Goal: Find specific page/section: Find specific page/section

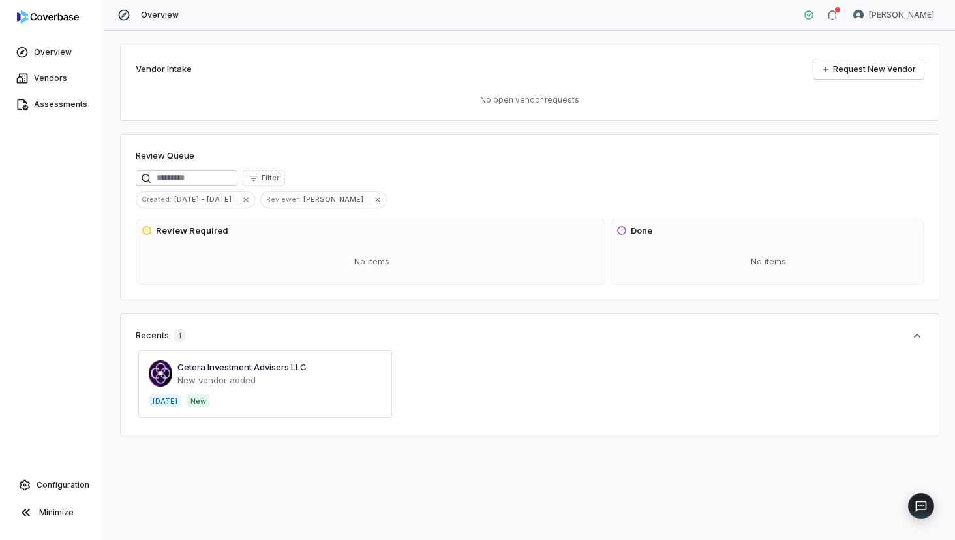
click at [237, 376] on span at bounding box center [265, 384] width 254 height 68
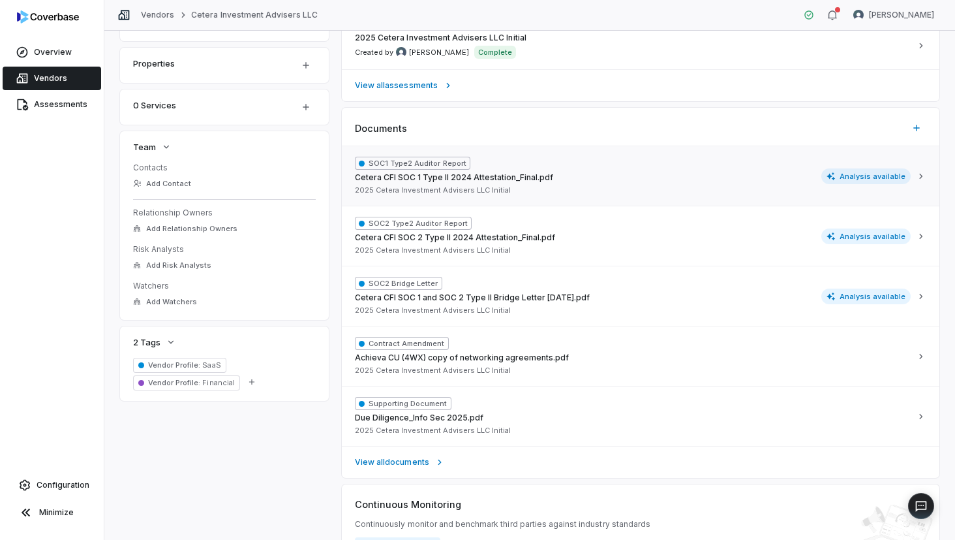
scroll to position [391, 0]
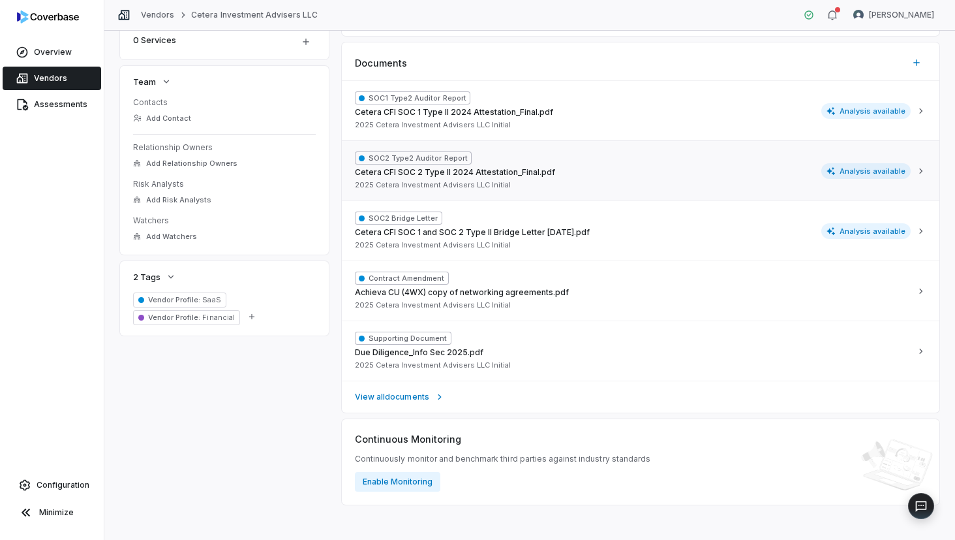
click at [857, 176] on span "Analysis available" at bounding box center [866, 171] width 90 height 16
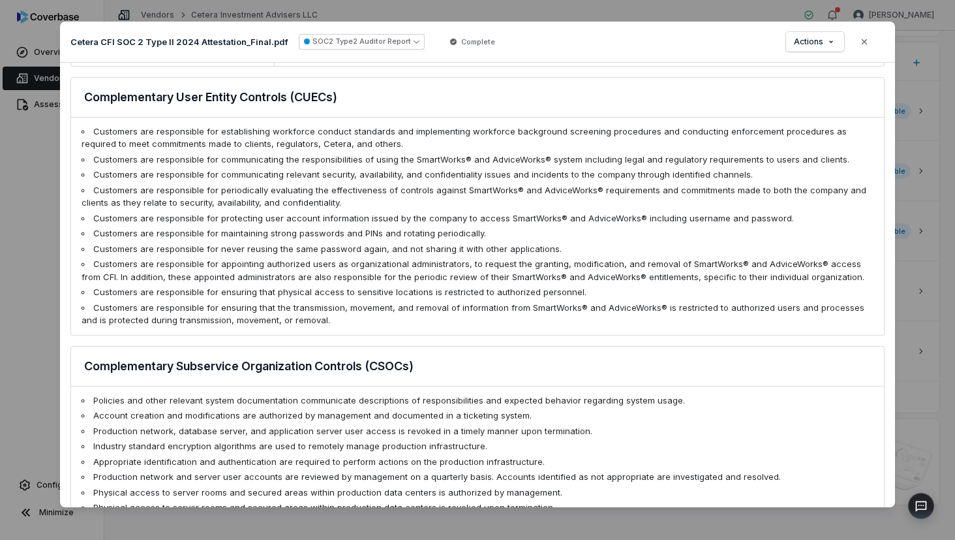
scroll to position [848, 0]
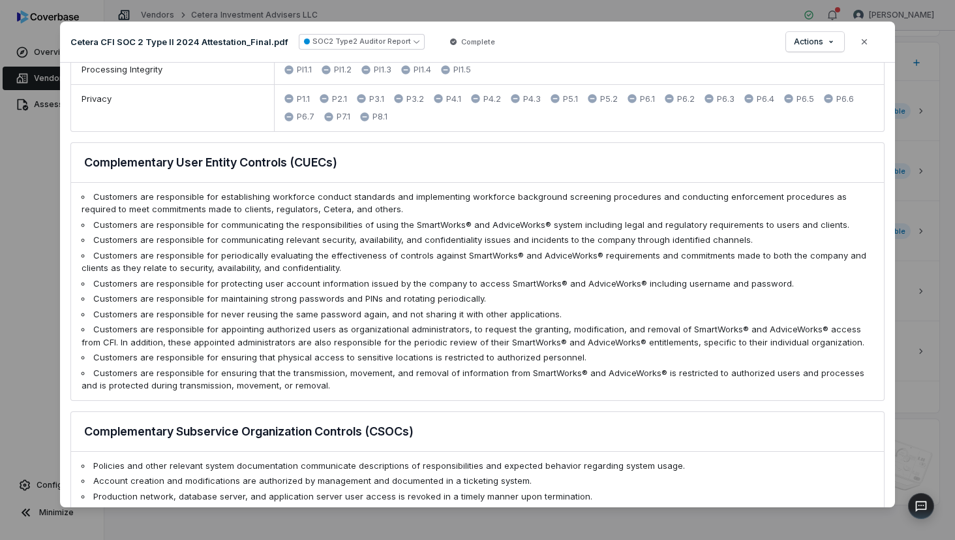
click at [331, 392] on li "Customers are responsible for ensuring that the transmission, movement, and rem…" at bounding box center [478, 379] width 792 height 25
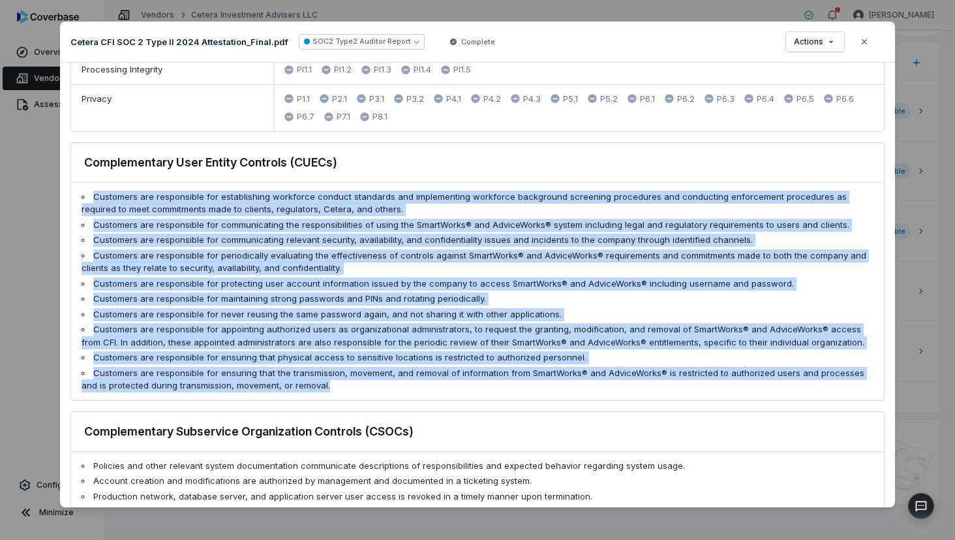
drag, startPoint x: 333, startPoint y: 398, endPoint x: 92, endPoint y: 211, distance: 305.5
click at [92, 211] on ul "Customers are responsible for establishing workforce conduct standards and impl…" at bounding box center [477, 291] width 813 height 217
drag, startPoint x: 92, startPoint y: 211, endPoint x: 118, endPoint y: 219, distance: 27.2
copy ul "Loremipsu dol sitametcons adi elitseddoeiu temporinc utlabor etdolorem ali enim…"
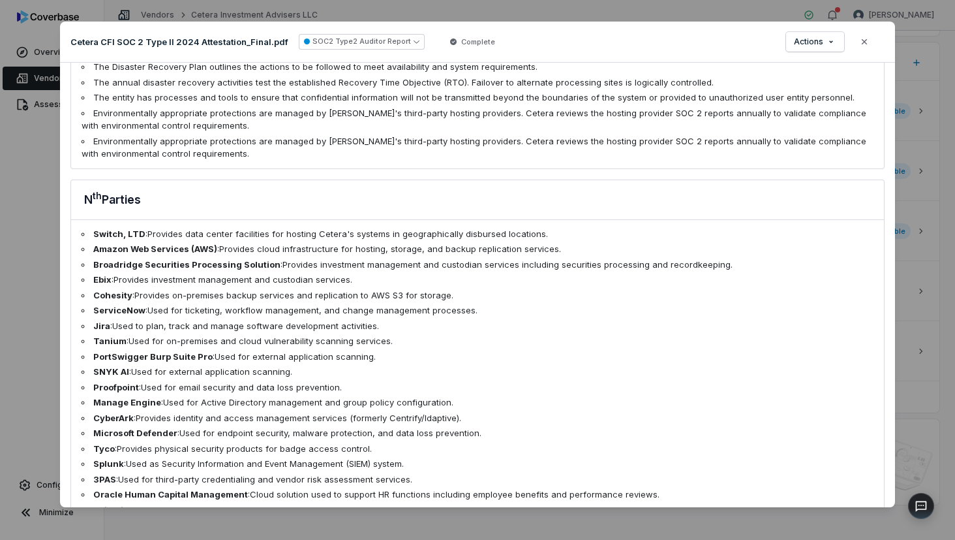
scroll to position [1739, 0]
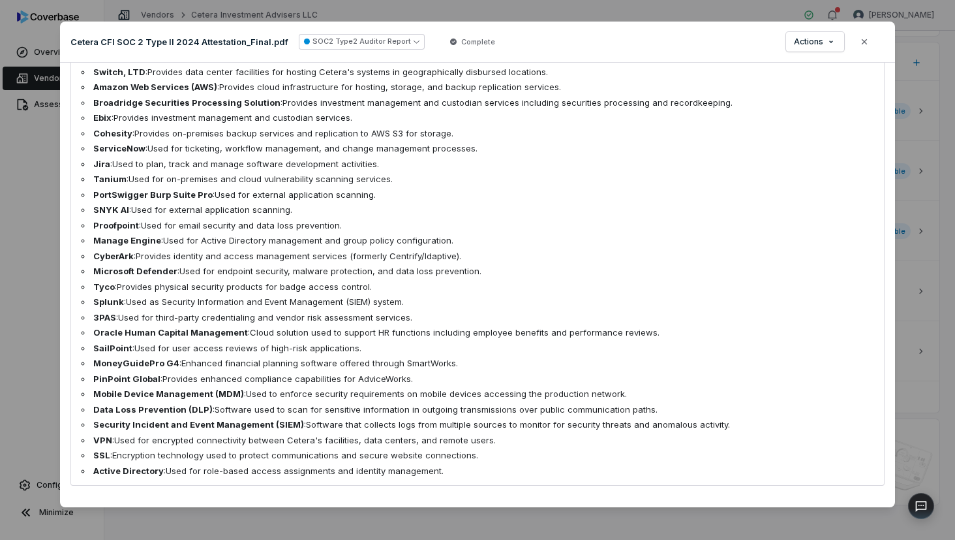
click at [451, 472] on li "Active Directory : Used for role-based access assignments and identity manageme…" at bounding box center [478, 471] width 792 height 13
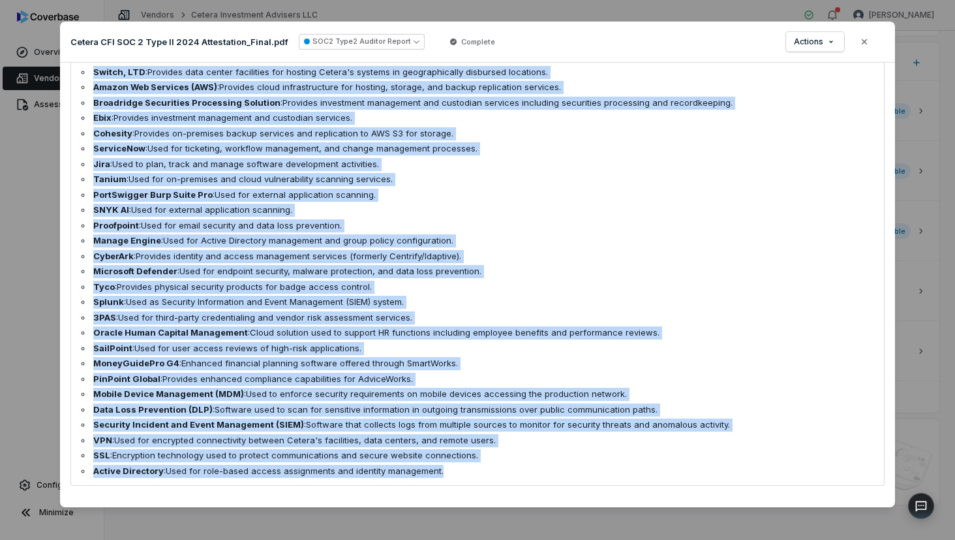
scroll to position [1673, 0]
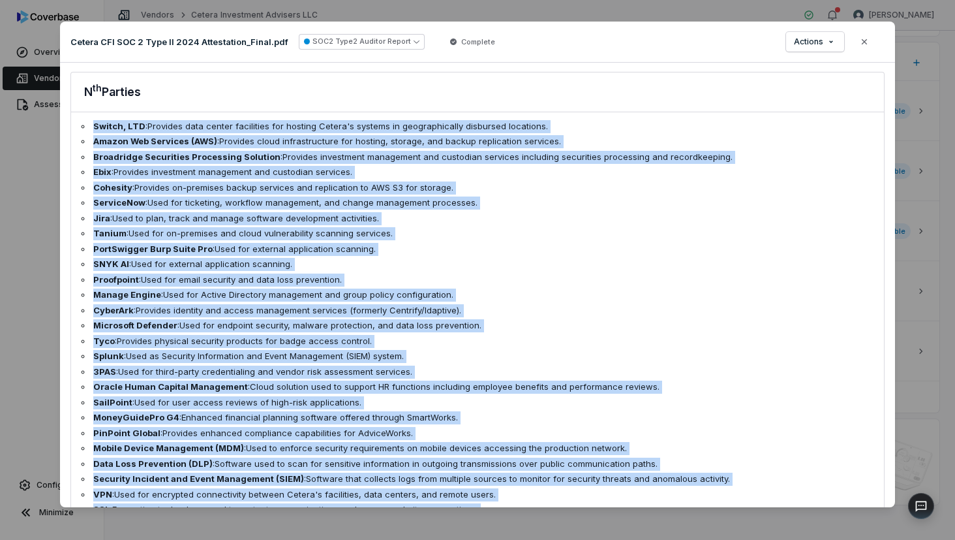
drag, startPoint x: 436, startPoint y: 472, endPoint x: 90, endPoint y: 139, distance: 480.3
click at [90, 139] on ul "Switch, LTD : Provides data center facilities for hosting Cetera's systems in g…" at bounding box center [477, 325] width 813 height 427
drag, startPoint x: 90, startPoint y: 139, endPoint x: 139, endPoint y: 140, distance: 48.9
copy ul "Switch, LTD : Provides data center facilities for hosting Cetera's systems in g…"
click at [863, 40] on icon "button" at bounding box center [864, 40] width 5 height 5
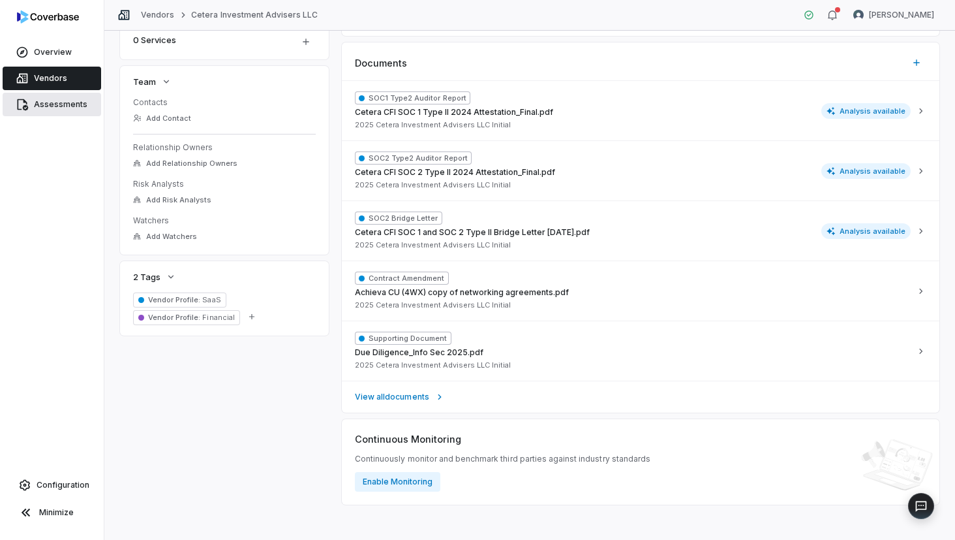
click at [48, 108] on span "Assessments" at bounding box center [60, 104] width 53 height 10
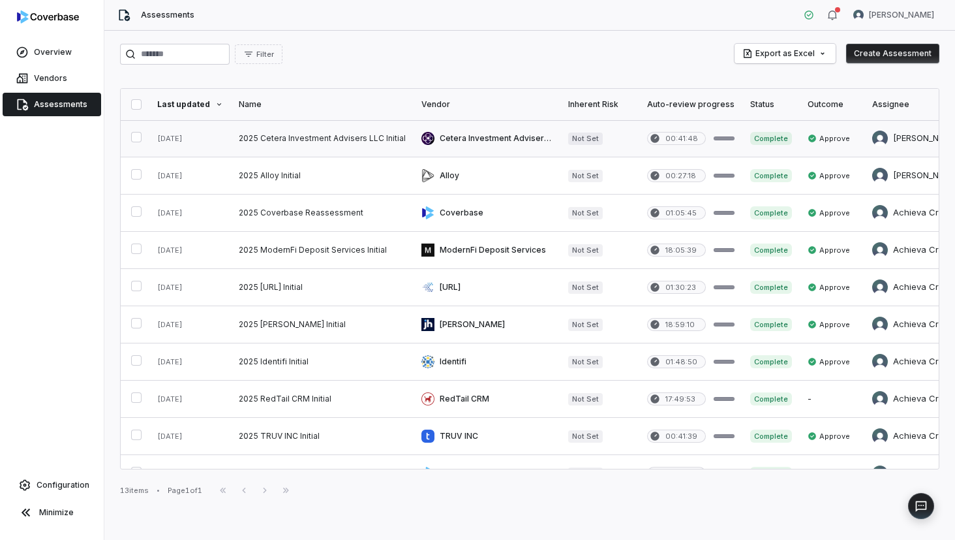
click at [294, 136] on link at bounding box center [322, 138] width 183 height 37
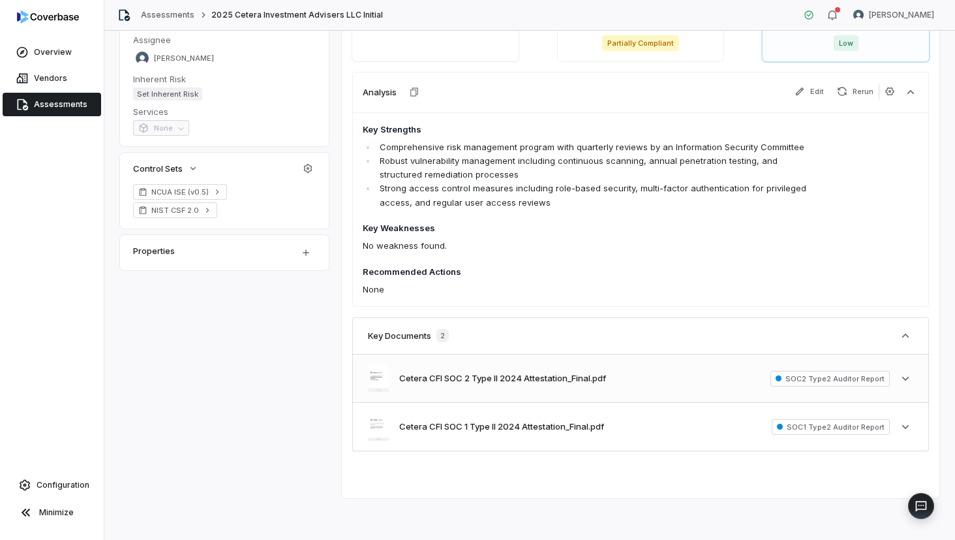
scroll to position [60, 0]
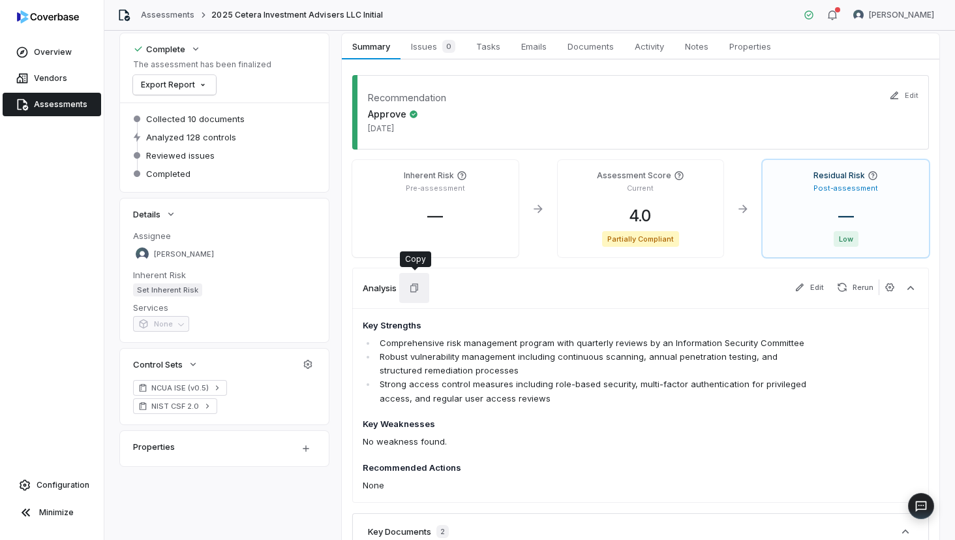
click at [411, 288] on icon "button" at bounding box center [414, 287] width 8 height 8
click at [907, 19] on html "**********" at bounding box center [477, 270] width 955 height 540
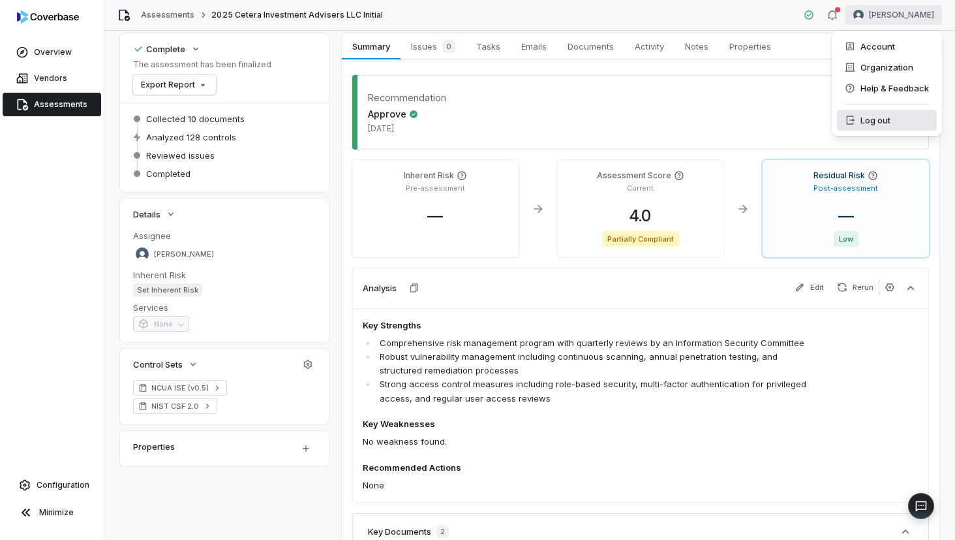
click at [869, 119] on div "Log out" at bounding box center [887, 120] width 100 height 21
